Goal: Task Accomplishment & Management: Use online tool/utility

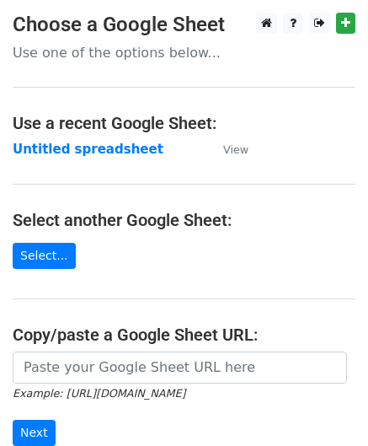
scroll to position [221, 0]
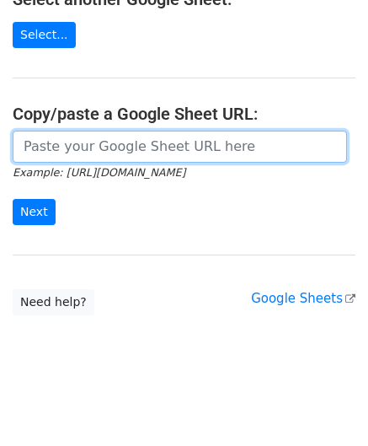
click at [62, 144] on input "url" at bounding box center [180, 147] width 335 height 32
paste input "https://docs.google.com/spreadsheets/d/12T1Fnp6GqfHsLnATC6yy_rCxo8jBeERroaMNZ0s…"
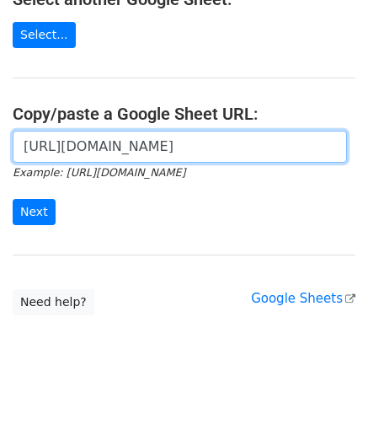
scroll to position [0, 357]
type input "https://docs.google.com/spreadsheets/d/12T1Fnp6GqfHsLnATC6yy_rCxo8jBeERroaMNZ0s…"
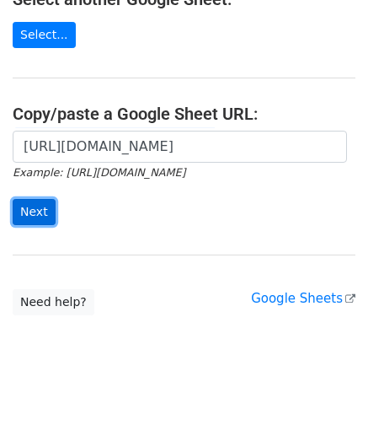
click at [35, 208] on input "Next" at bounding box center [34, 212] width 43 height 26
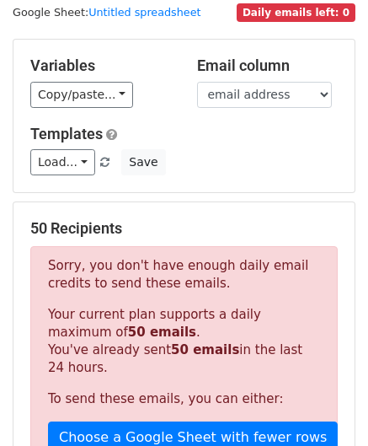
scroll to position [569, 0]
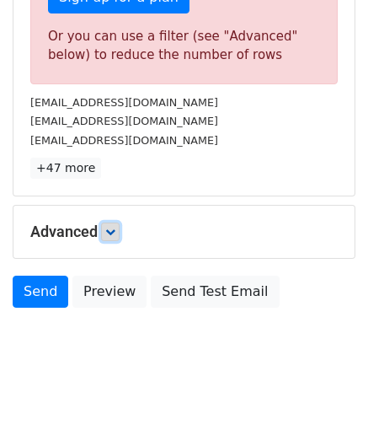
click at [115, 222] on link at bounding box center [110, 231] width 19 height 19
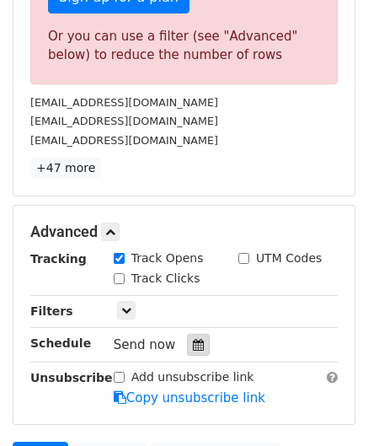
click at [193, 345] on icon at bounding box center [198, 345] width 11 height 12
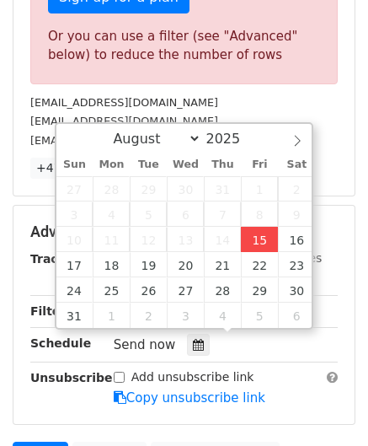
type input "[DATE] 12:00"
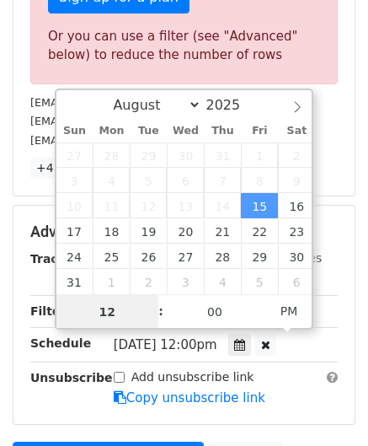
paste input "0"
type input "10"
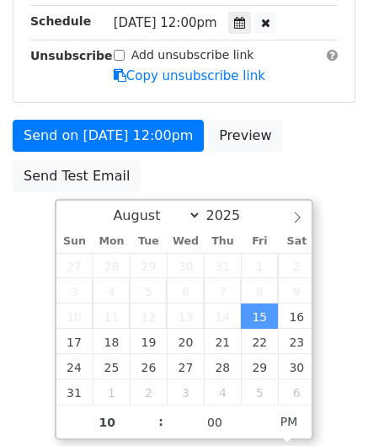
type input "[DATE] 22:00"
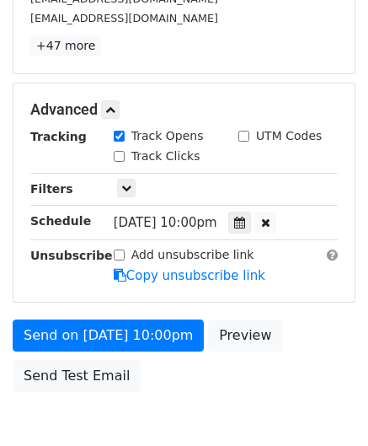
scroll to position [689, 0]
